Goal: Information Seeking & Learning: Understand process/instructions

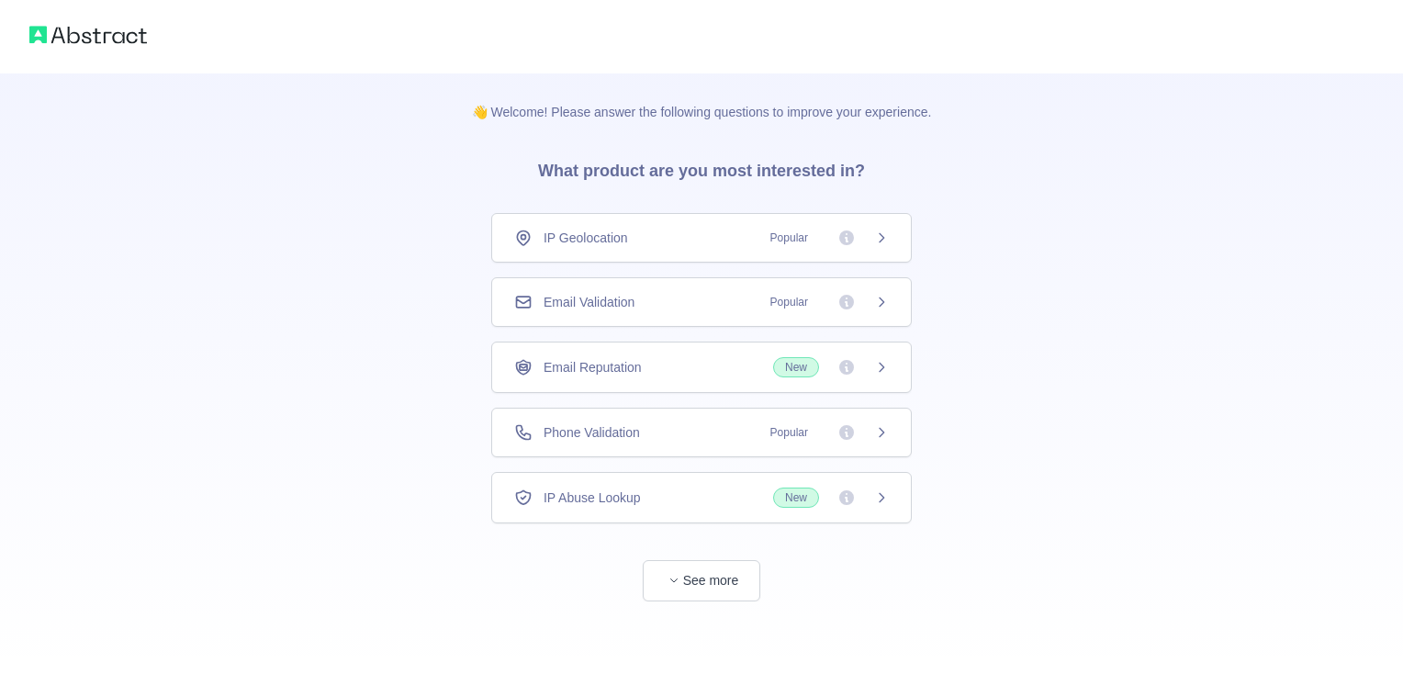
click at [666, 240] on div "IP Geolocation Popular" at bounding box center [701, 238] width 375 height 18
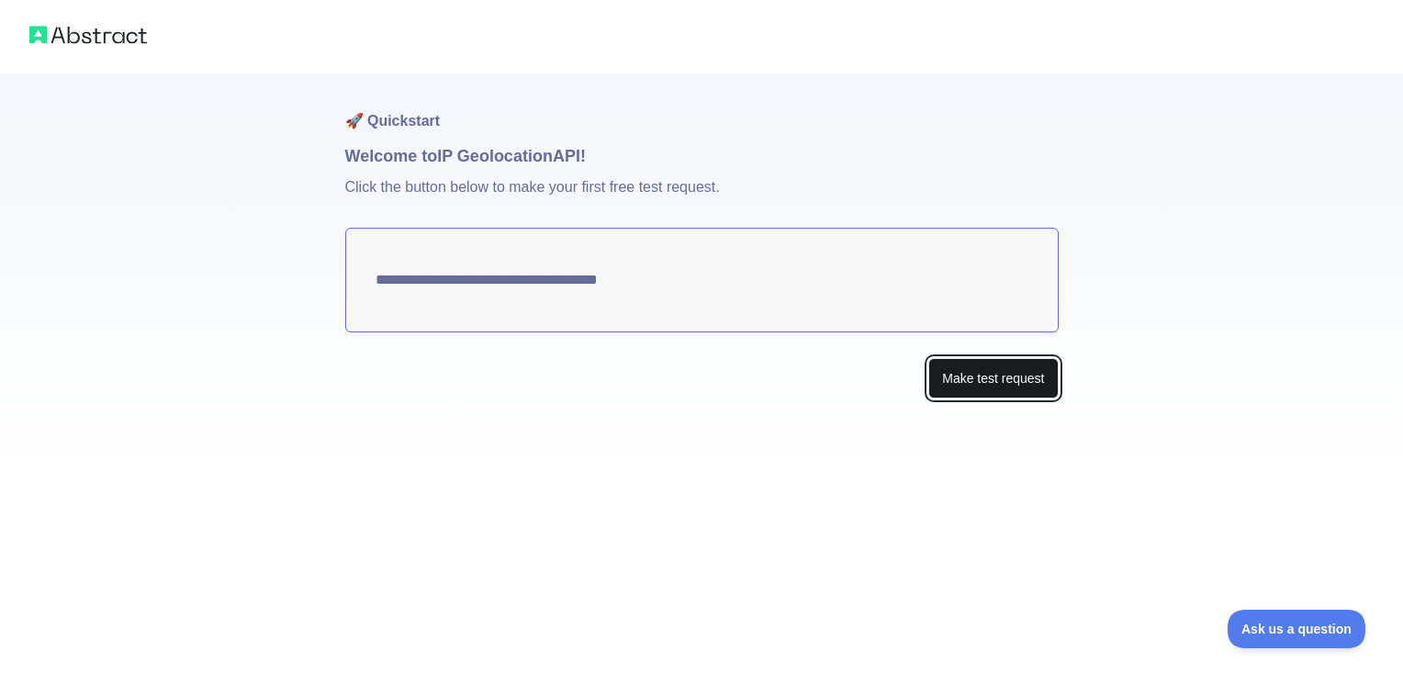
type textarea "**********"
click at [1006, 377] on button "Make test request" at bounding box center [992, 378] width 129 height 41
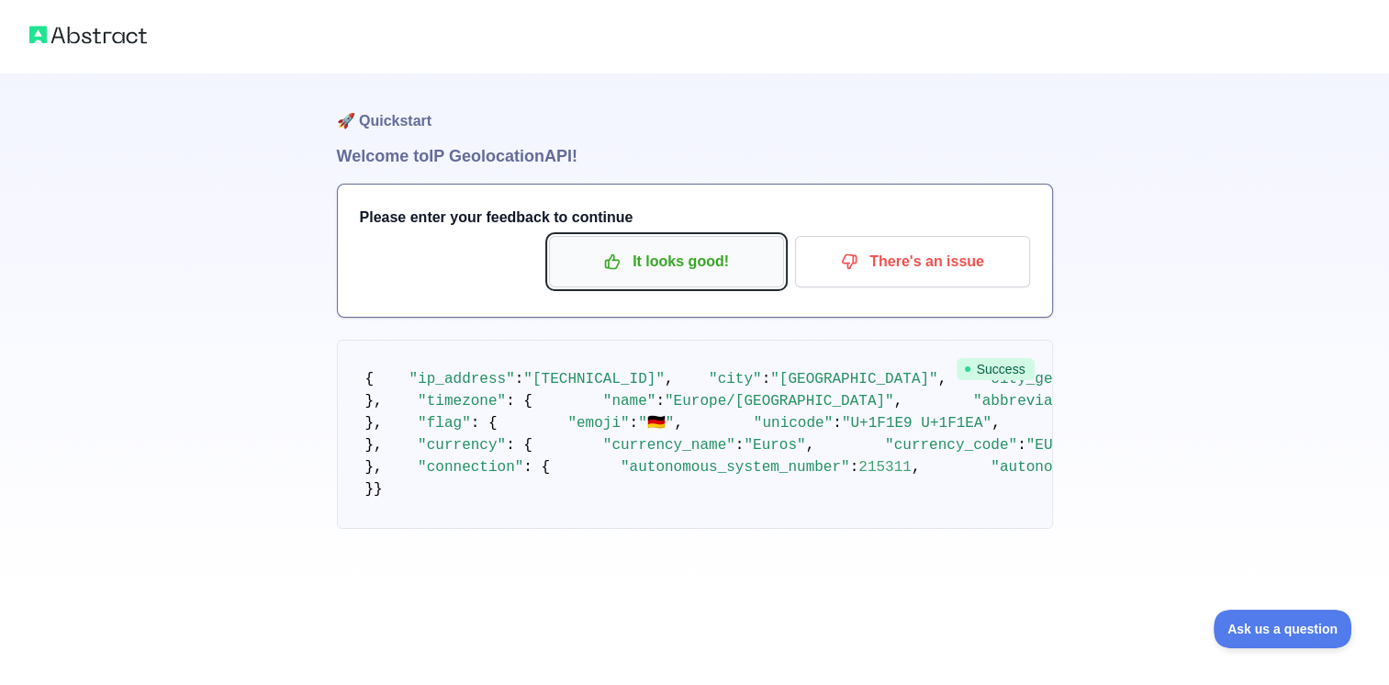
click at [654, 272] on p "It looks good!" at bounding box center [667, 261] width 208 height 31
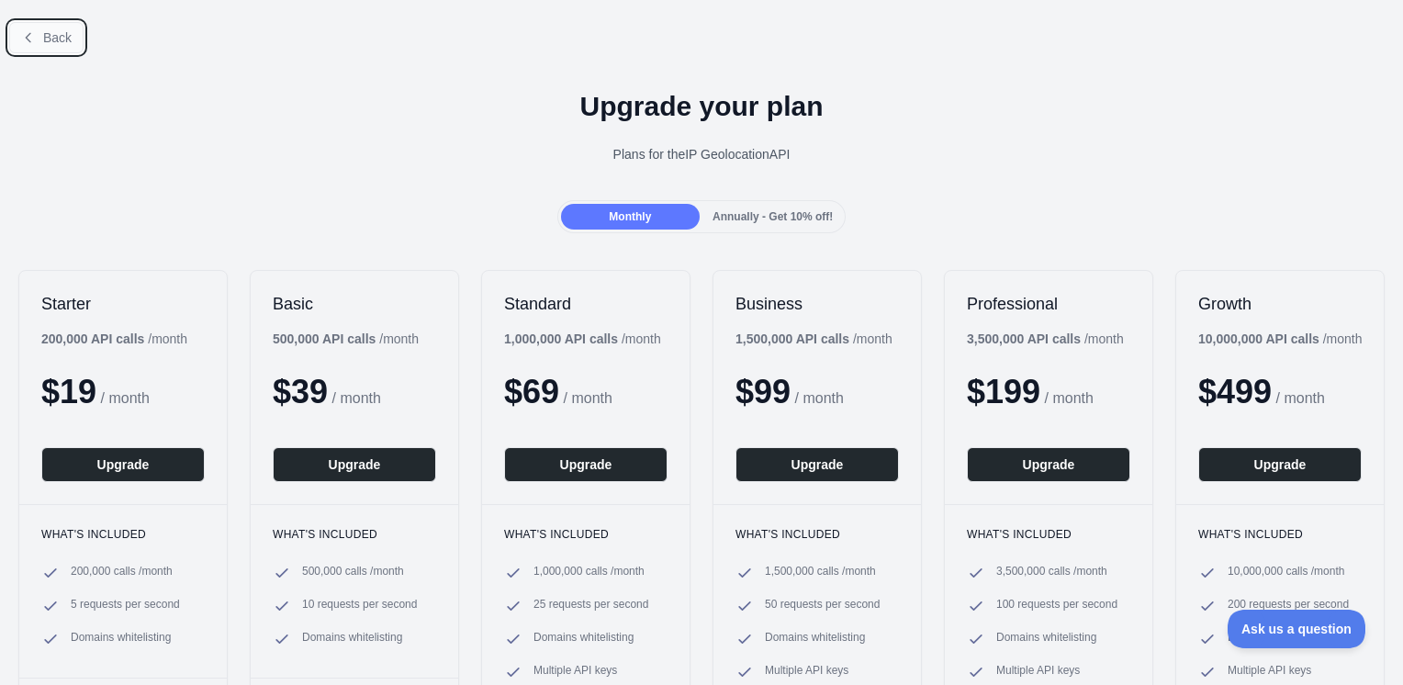
click at [58, 30] on span "Back" at bounding box center [57, 37] width 28 height 15
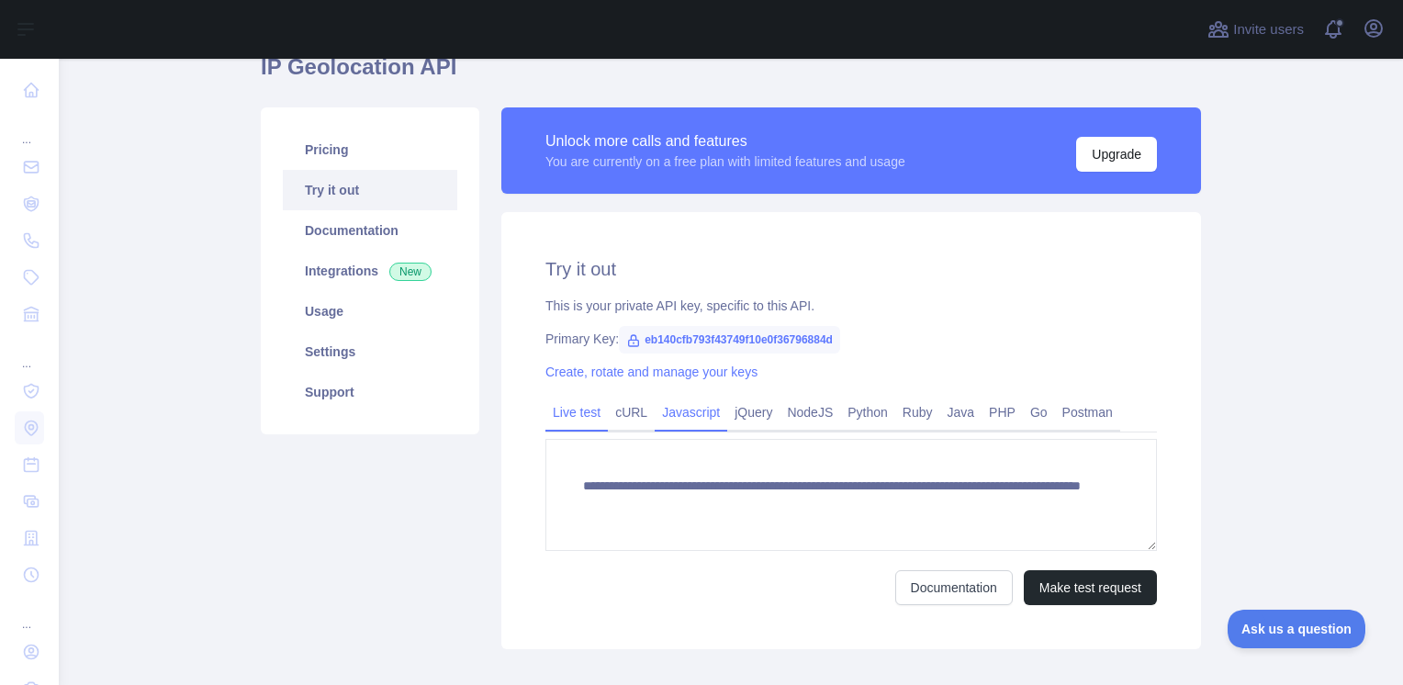
scroll to position [92, 0]
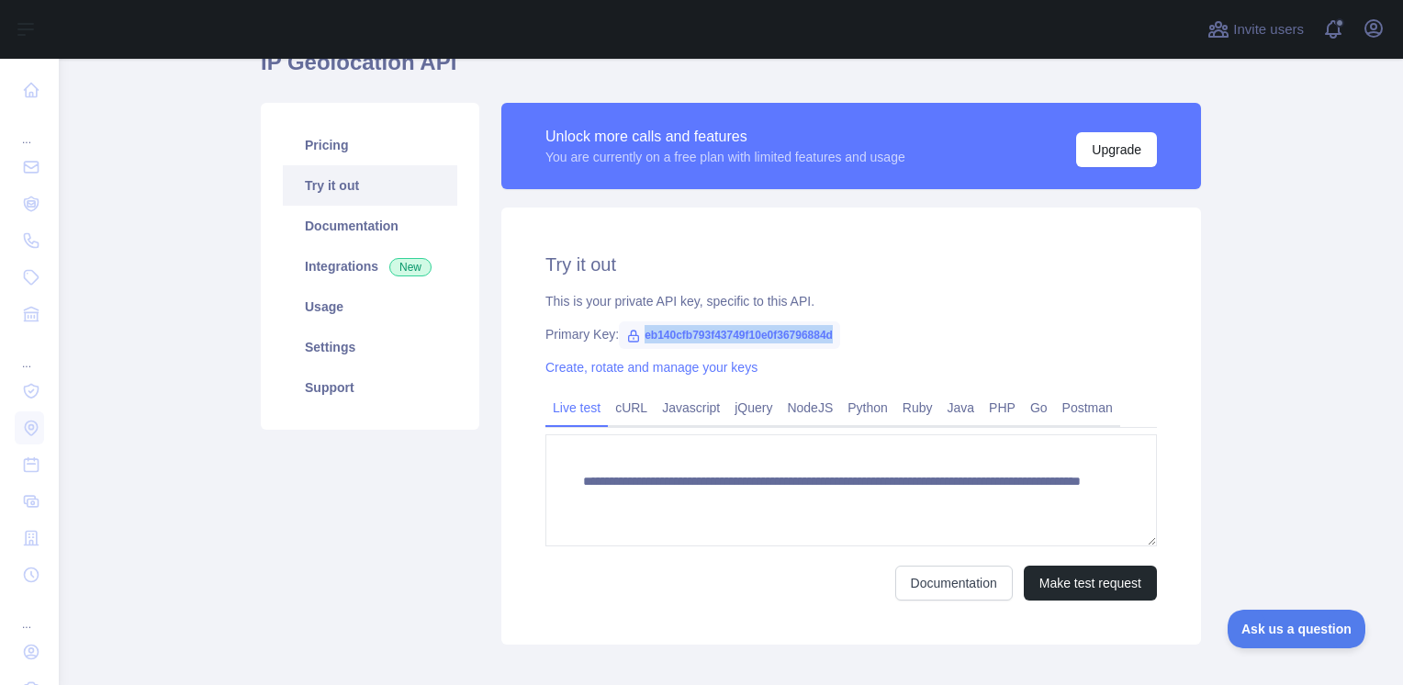
drag, startPoint x: 826, startPoint y: 336, endPoint x: 635, endPoint y: 332, distance: 190.1
click at [635, 332] on span "eb140cfb793f43749f10e0f36796884d" at bounding box center [729, 335] width 221 height 28
copy span "eb140cfb793f43749f10e0f36796884d"
click at [389, 215] on link "Documentation" at bounding box center [370, 226] width 174 height 40
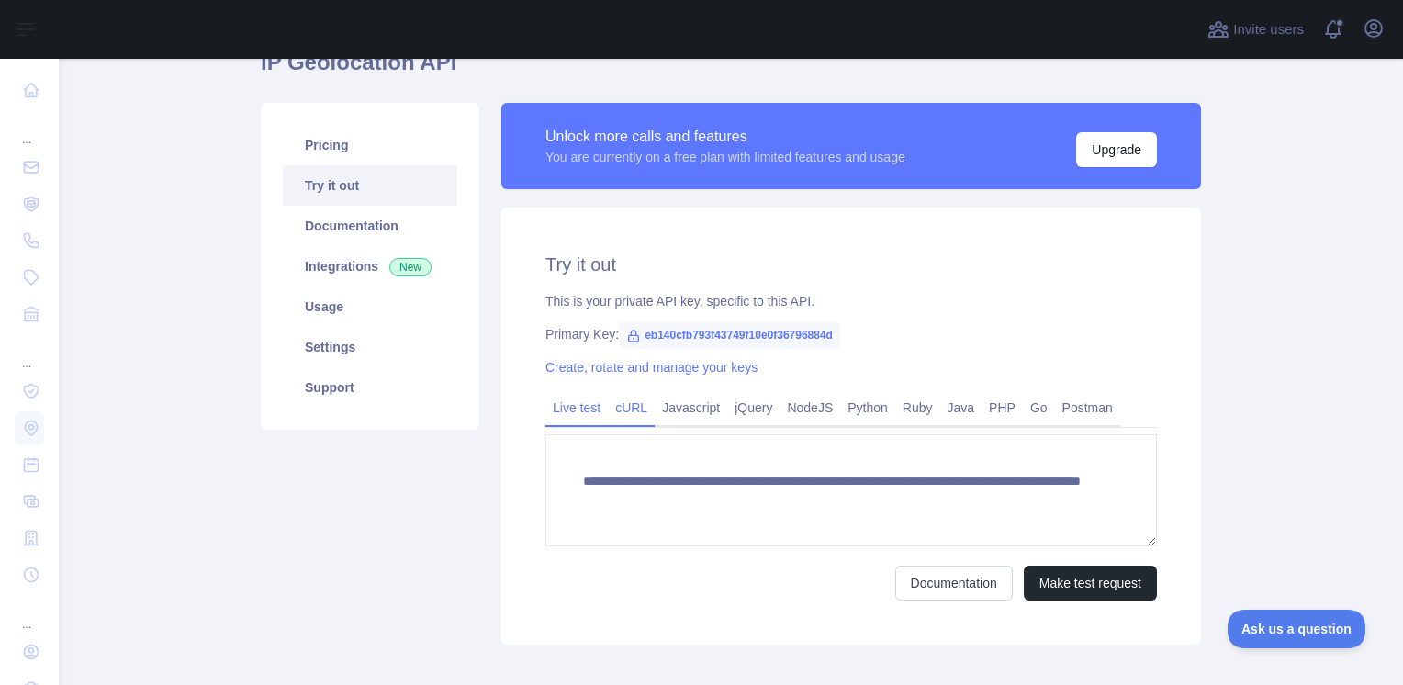
click at [618, 424] on div "cURL" at bounding box center [631, 413] width 47 height 28
click at [620, 417] on link "cURL" at bounding box center [631, 407] width 47 height 29
